Goal: Task Accomplishment & Management: Use online tool/utility

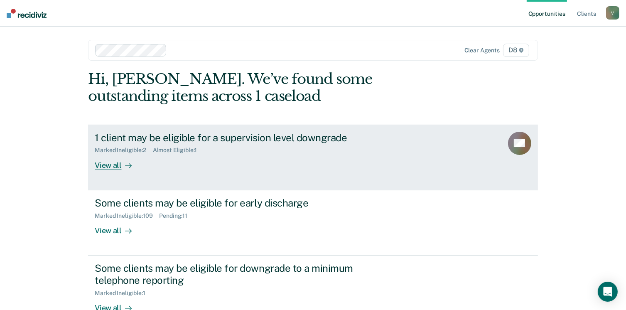
click at [112, 166] on div "View all" at bounding box center [118, 162] width 47 height 16
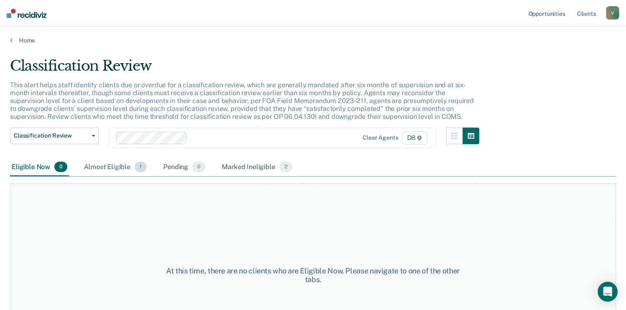
click at [122, 167] on div "Almost Eligible 1" at bounding box center [115, 167] width 66 height 18
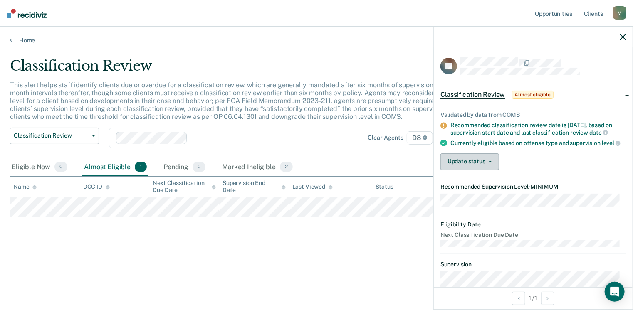
click at [490, 163] on icon "button" at bounding box center [489, 162] width 3 height 2
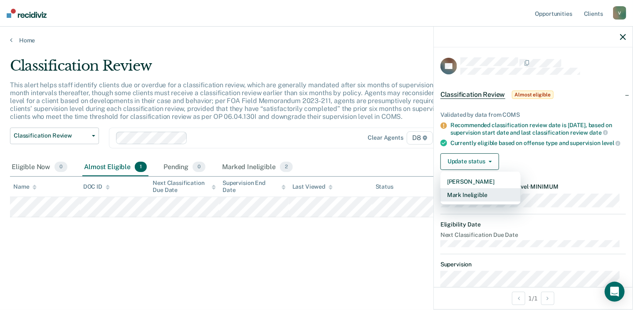
click at [481, 198] on button "Mark Ineligible" at bounding box center [480, 194] width 80 height 13
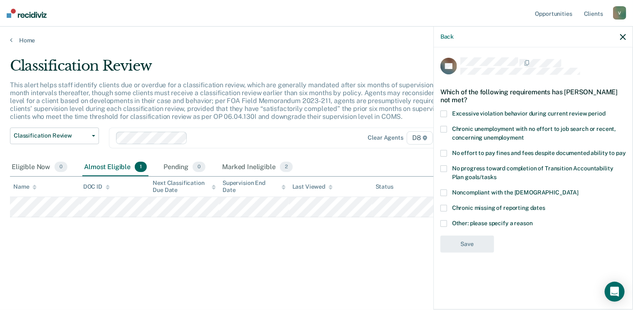
click at [446, 153] on span at bounding box center [443, 153] width 7 height 7
click at [626, 150] on input "No effort to pay fines and fees despite documented ability to pay" at bounding box center [626, 150] width 0 height 0
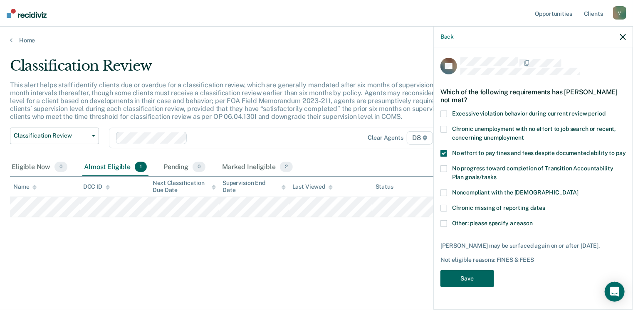
click at [470, 273] on button "Save" at bounding box center [467, 278] width 54 height 17
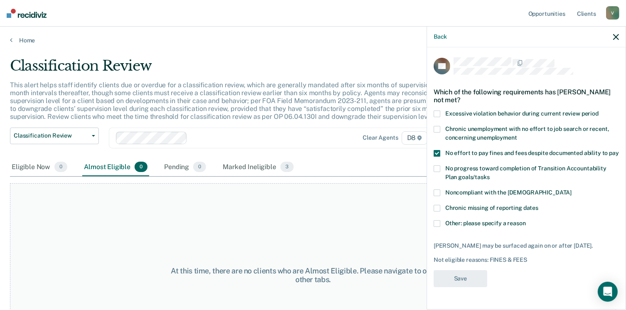
click at [339, 212] on div "At this time, there are no clients who are Almost Eligible. Please navigate to …" at bounding box center [313, 275] width 606 height 184
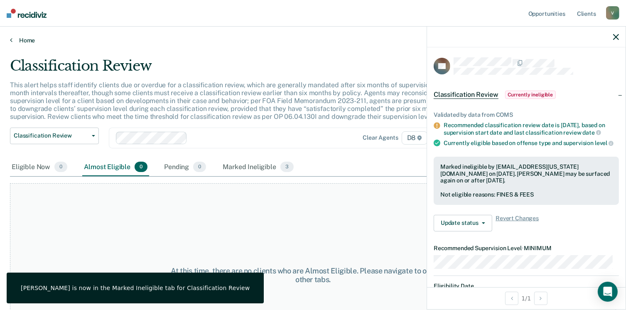
click at [23, 40] on link "Home" at bounding box center [313, 40] width 606 height 7
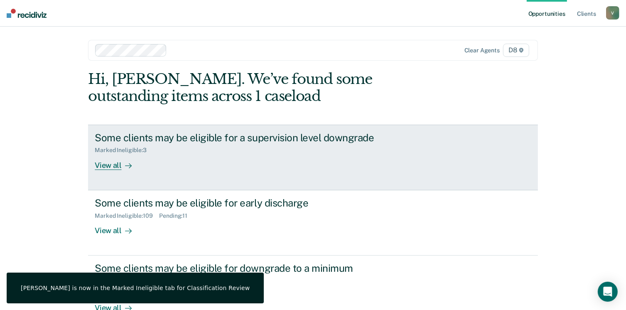
click at [128, 163] on icon at bounding box center [128, 166] width 7 height 7
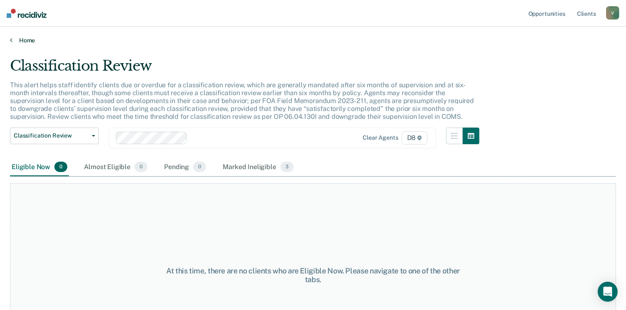
click at [22, 39] on link "Home" at bounding box center [313, 40] width 606 height 7
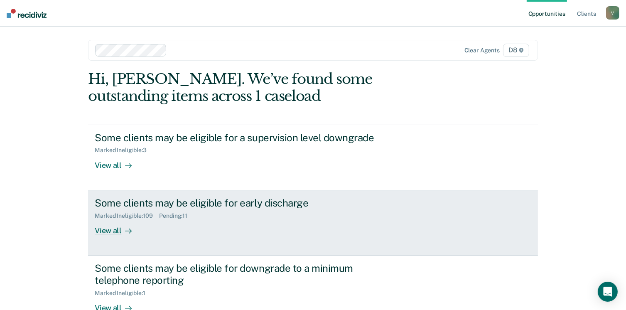
click at [108, 230] on div "View all" at bounding box center [118, 227] width 47 height 16
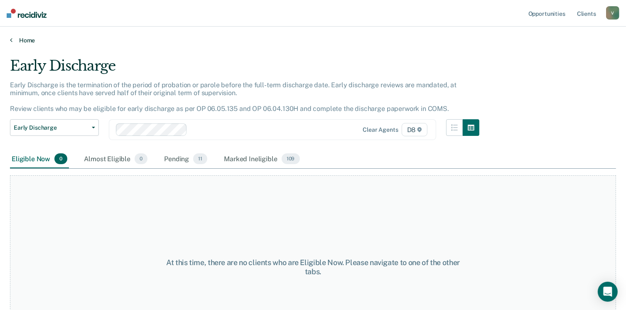
click at [25, 39] on link "Home" at bounding box center [313, 40] width 606 height 7
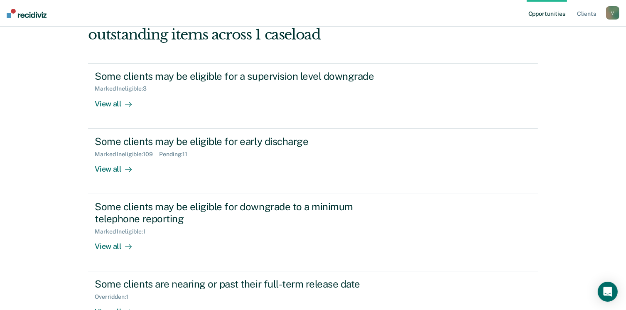
scroll to position [117, 0]
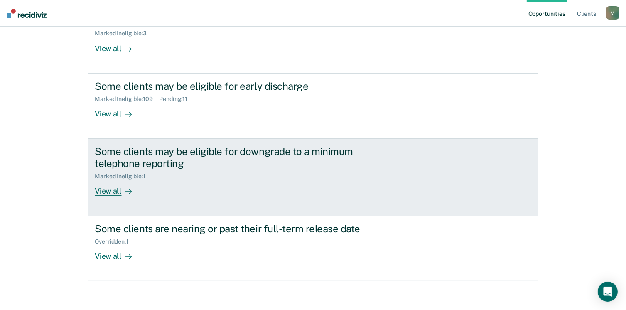
click at [107, 190] on div "View all" at bounding box center [118, 188] width 47 height 16
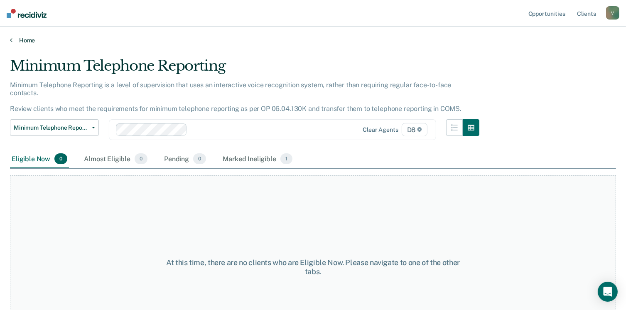
click at [27, 39] on link "Home" at bounding box center [313, 40] width 606 height 7
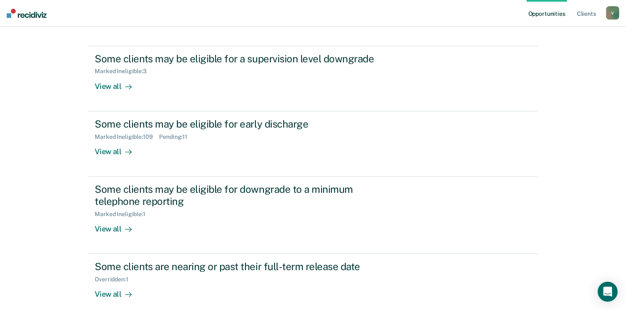
scroll to position [113, 0]
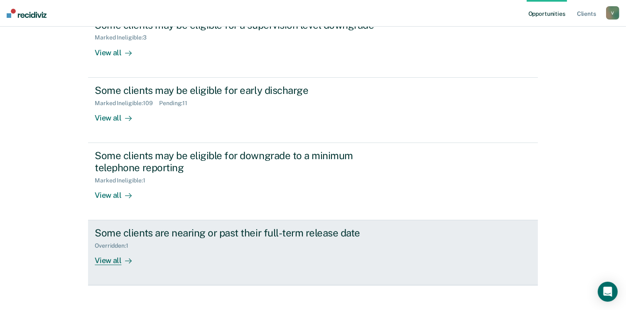
click at [116, 256] on div "View all" at bounding box center [118, 257] width 47 height 16
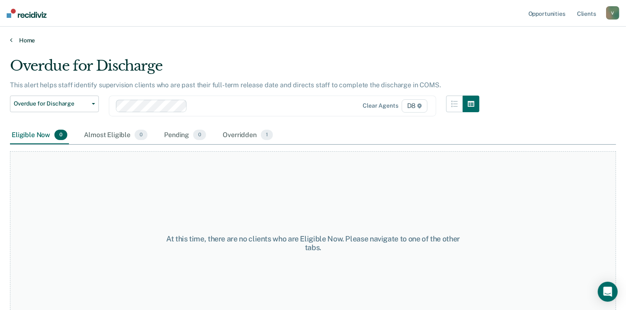
click at [20, 39] on link "Home" at bounding box center [313, 40] width 606 height 7
